Goal: Information Seeking & Learning: Learn about a topic

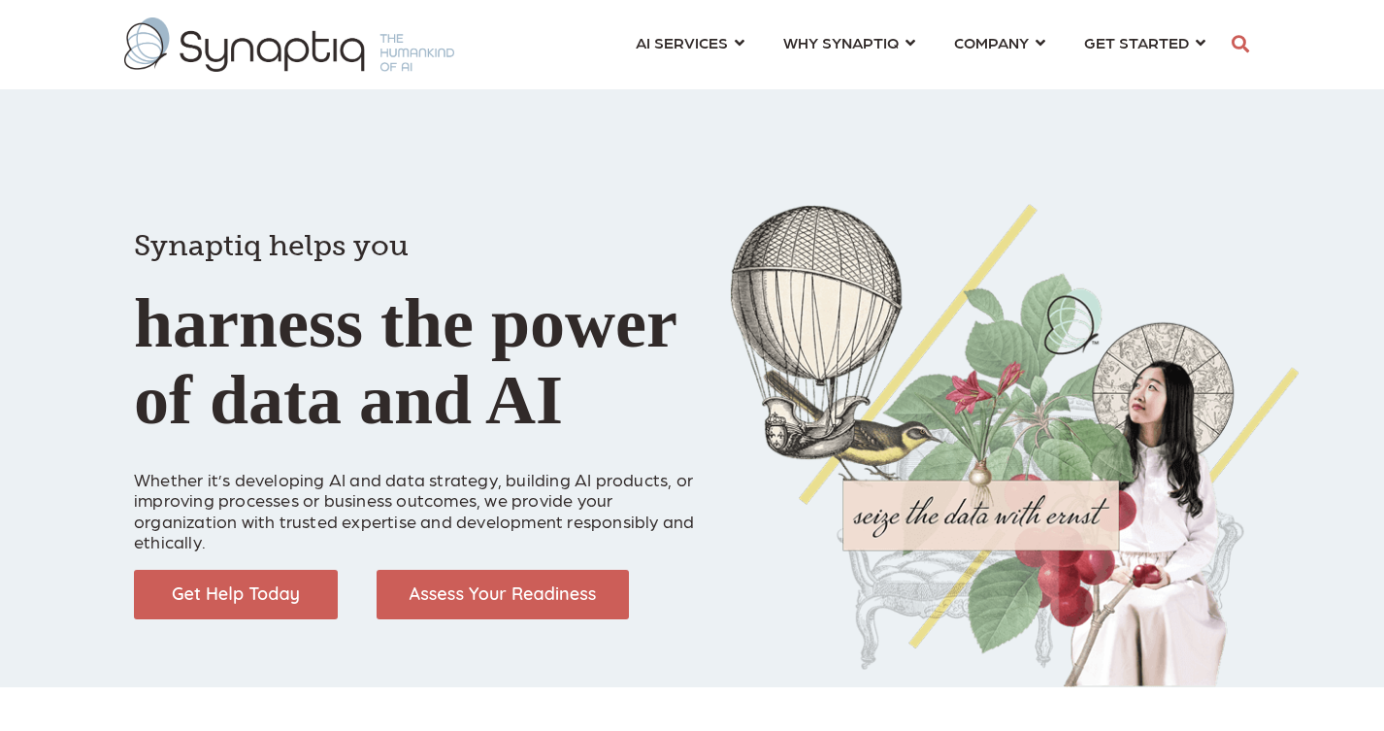
scroll to position [0, 9]
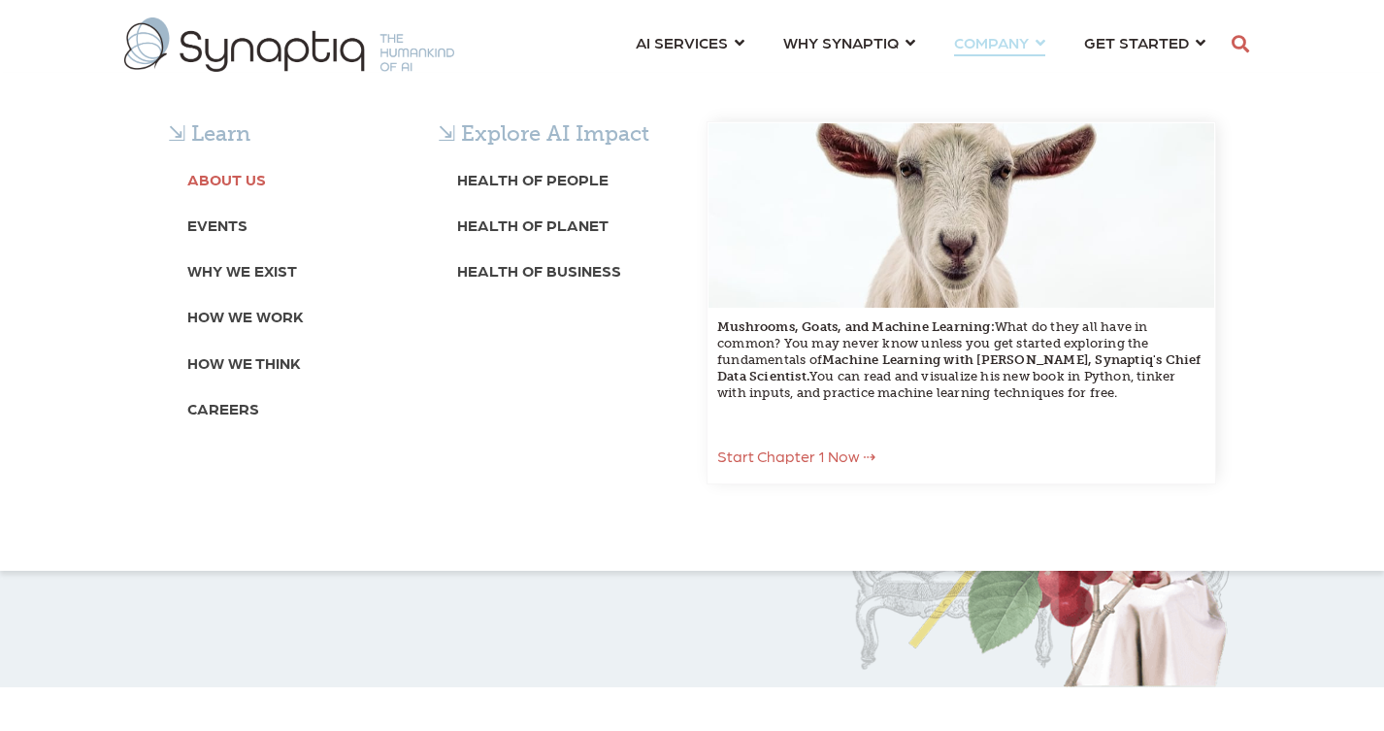
click at [248, 172] on b "About Us" at bounding box center [226, 179] width 79 height 18
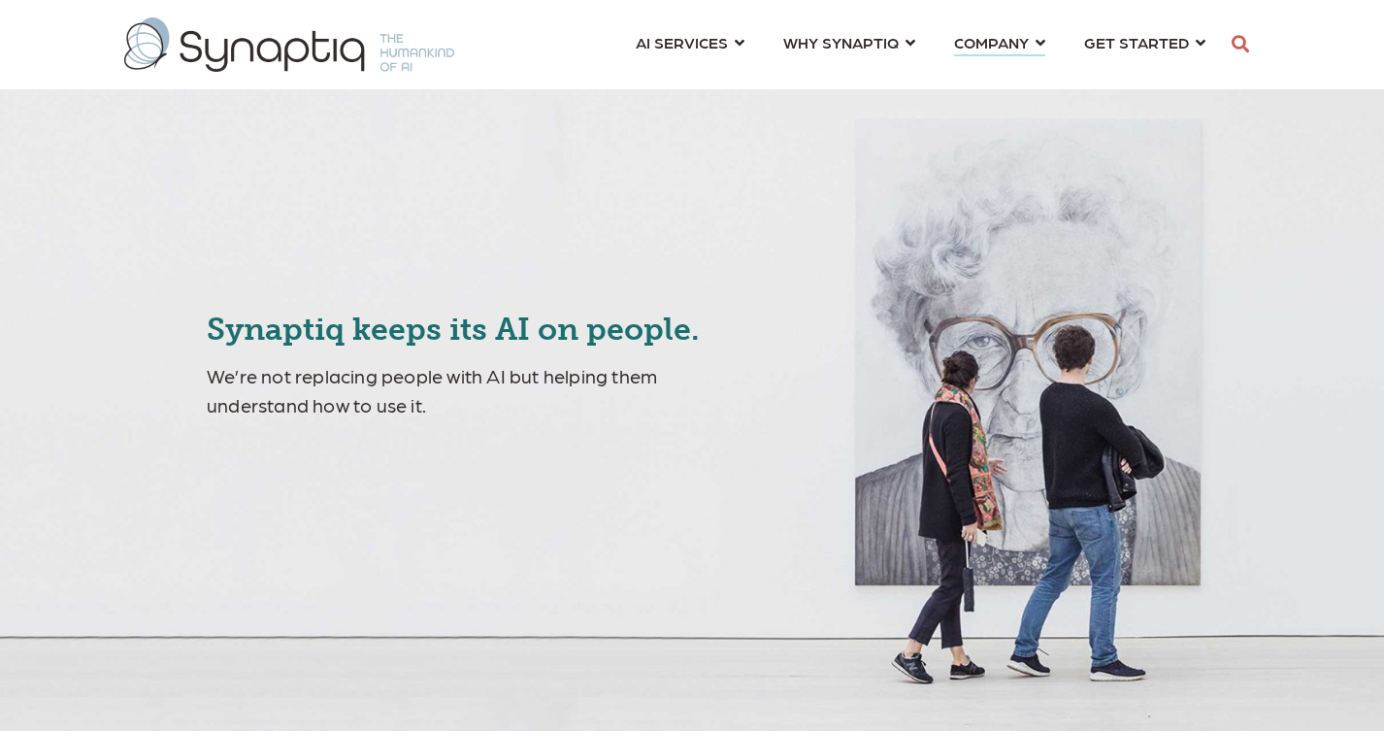
click at [336, 52] on img at bounding box center [289, 44] width 330 height 54
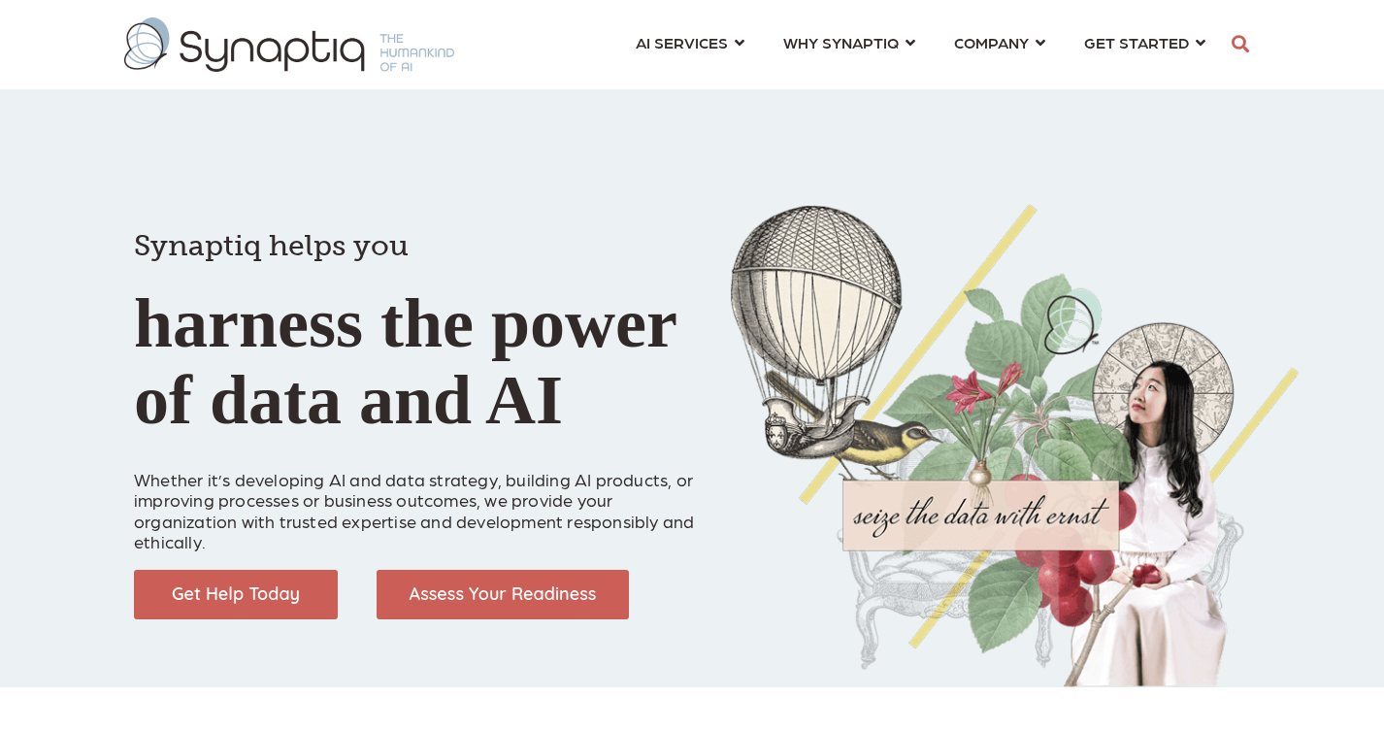
scroll to position [0, 9]
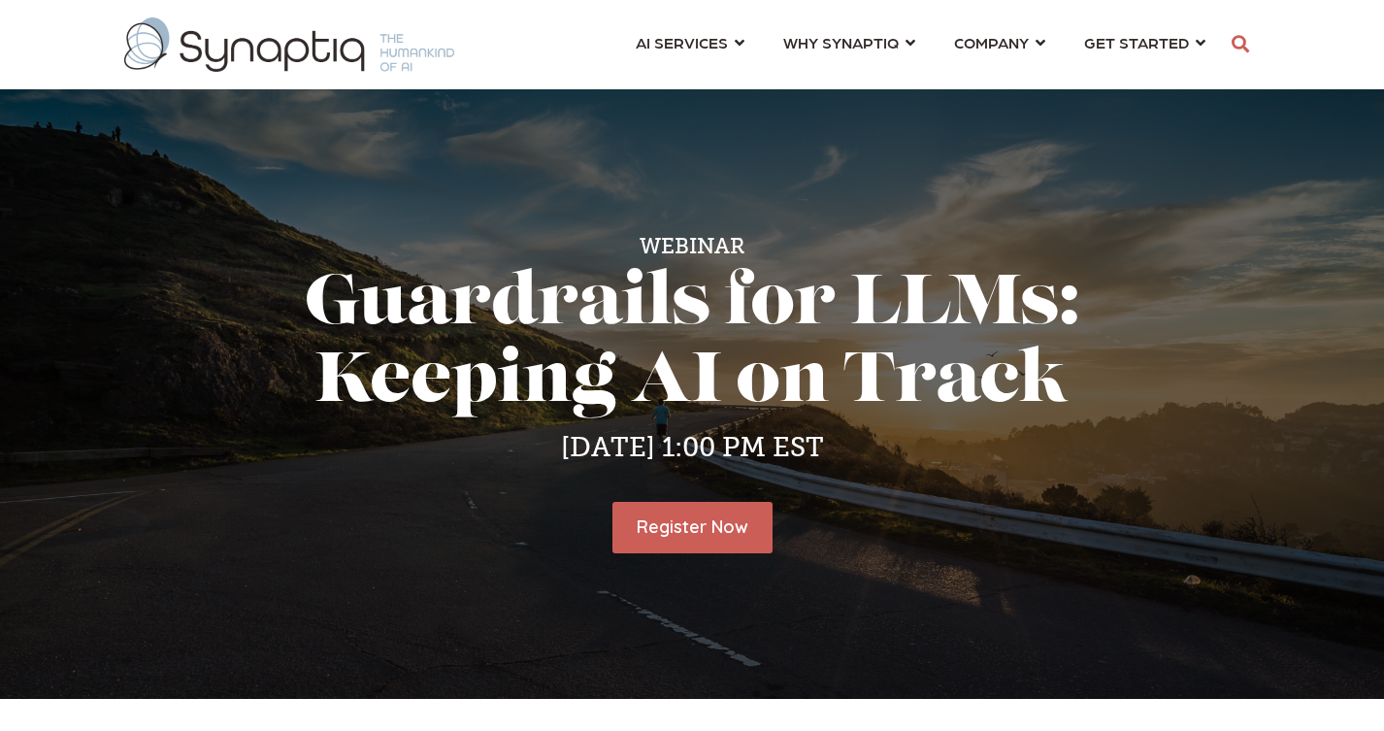
scroll to position [0, 9]
